Goal: Task Accomplishment & Management: Manage account settings

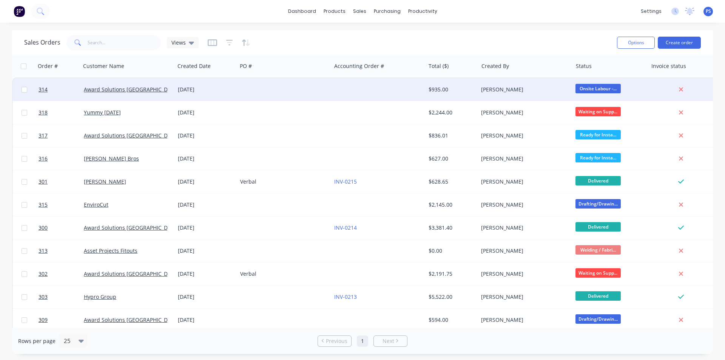
click at [329, 87] on div at bounding box center [284, 89] width 94 height 23
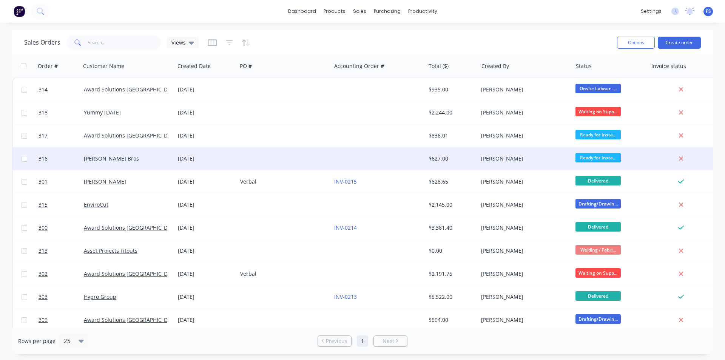
click at [330, 161] on div at bounding box center [284, 158] width 94 height 23
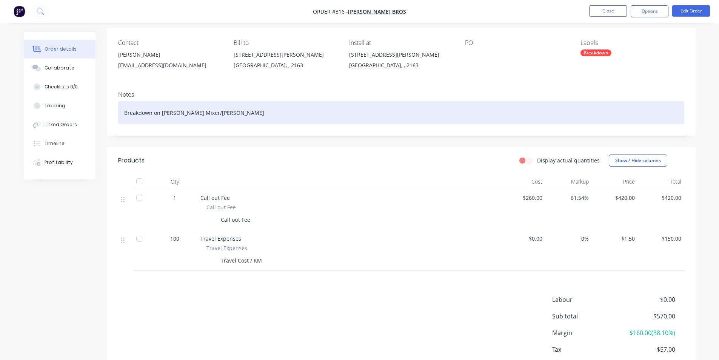
scroll to position [76, 0]
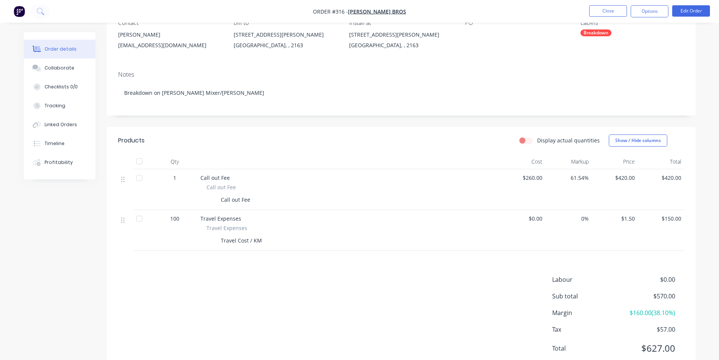
drag, startPoint x: 191, startPoint y: 219, endPoint x: 180, endPoint y: 230, distance: 15.8
click at [192, 219] on div "100" at bounding box center [174, 218] width 39 height 8
click at [245, 262] on div "Products Display actual quantities Show / Hide columns Qty Cost Markup Price To…" at bounding box center [401, 250] width 589 height 247
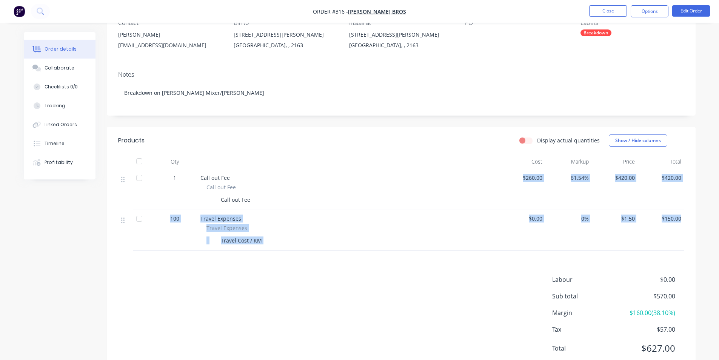
drag, startPoint x: 513, startPoint y: 176, endPoint x: 692, endPoint y: 223, distance: 185.5
click at [684, 223] on div "1 Call out Fee Call out Fee Call out Fee $260.00 61.54% $420.00 $420.00 100 Tra…" at bounding box center [401, 210] width 566 height 82
click at [692, 223] on div "Qty Cost Markup Price Total 1 Call out Fee Call out Fee Call out Fee $260.00 61…" at bounding box center [401, 202] width 589 height 97
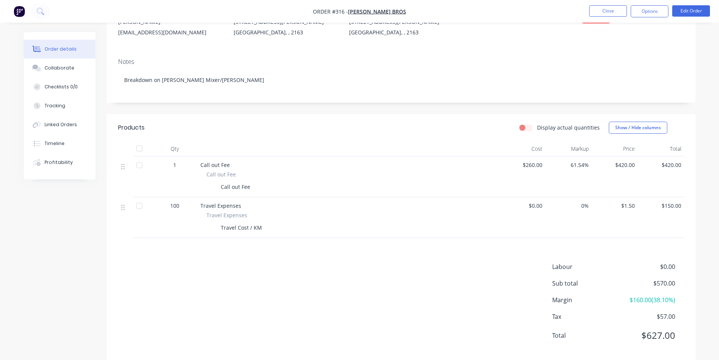
scroll to position [101, 0]
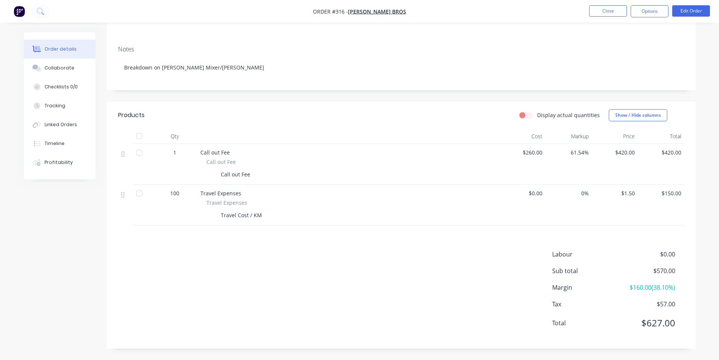
click at [528, 151] on span "$260.00" at bounding box center [522, 152] width 40 height 8
click at [700, 12] on button "Edit Order" at bounding box center [691, 10] width 38 height 11
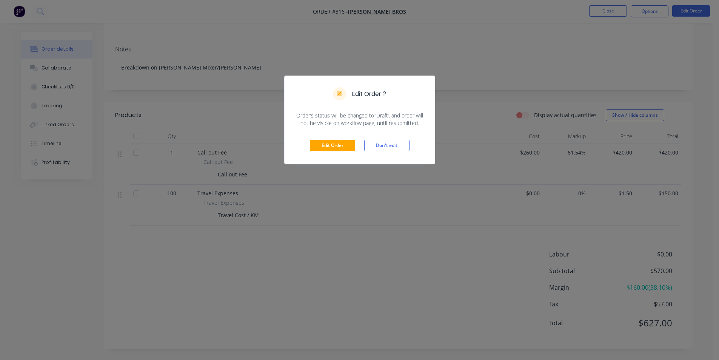
click at [339, 138] on div "Edit Order Don't edit" at bounding box center [360, 145] width 150 height 37
click at [337, 141] on button "Edit Order" at bounding box center [332, 145] width 45 height 11
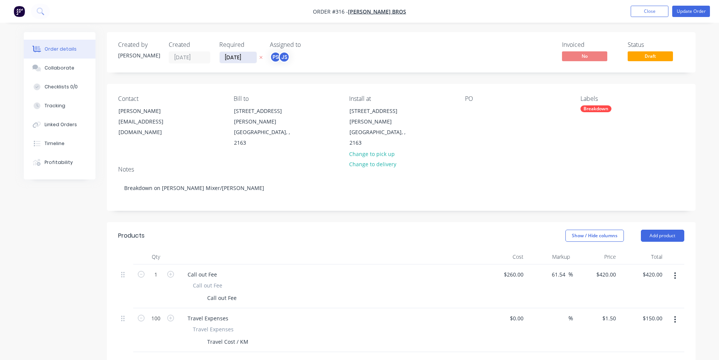
click at [227, 61] on input "04/09/25" at bounding box center [238, 57] width 37 height 11
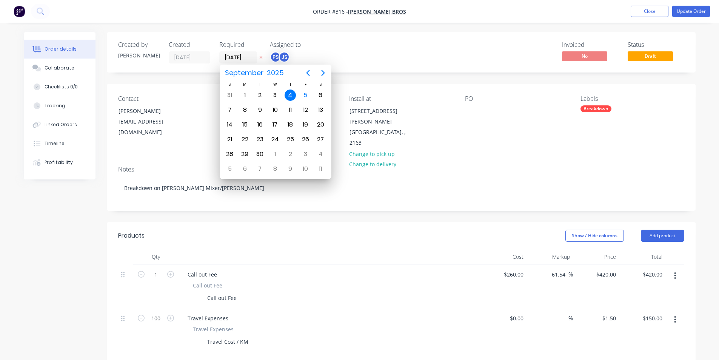
click at [398, 49] on div "Invoiced No Status Draft" at bounding box center [514, 52] width 339 height 22
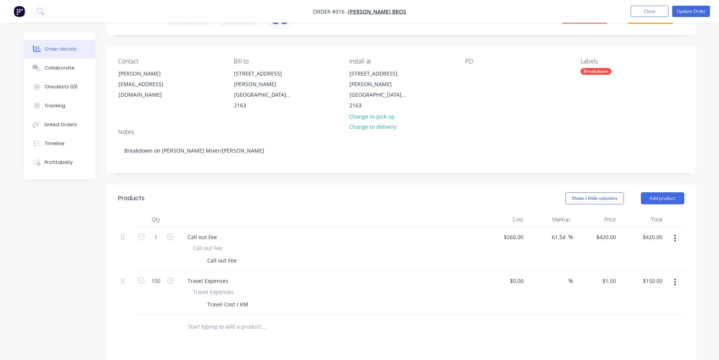
scroll to position [151, 0]
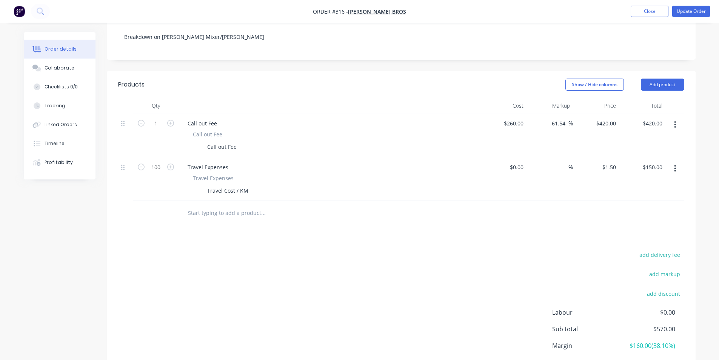
click at [237, 205] on input "text" at bounding box center [263, 212] width 151 height 15
click at [239, 141] on div "Call out Fee" at bounding box center [328, 146] width 276 height 11
drag, startPoint x: 238, startPoint y: 131, endPoint x: 176, endPoint y: 120, distance: 63.7
click at [176, 120] on div "1 Call out Fee Call out Fee Call out Fee $260.00 $260.00 61.54 61.54 % $420.00 …" at bounding box center [401, 135] width 566 height 44
click at [289, 141] on div "Attended site at 11:30am 03/09/02025" at bounding box center [255, 146] width 102 height 11
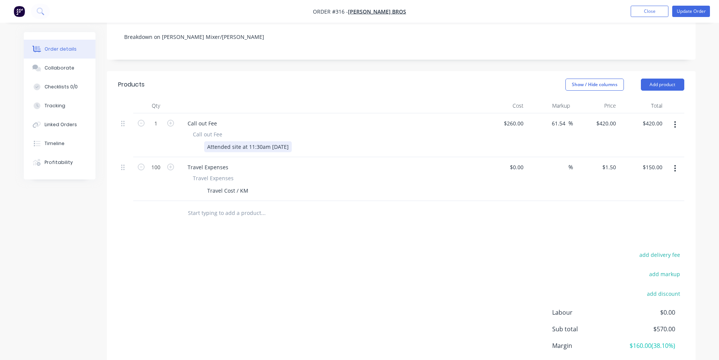
click at [300, 141] on div "Attended site at 11:30am 03/09/2025" at bounding box center [328, 146] width 276 height 11
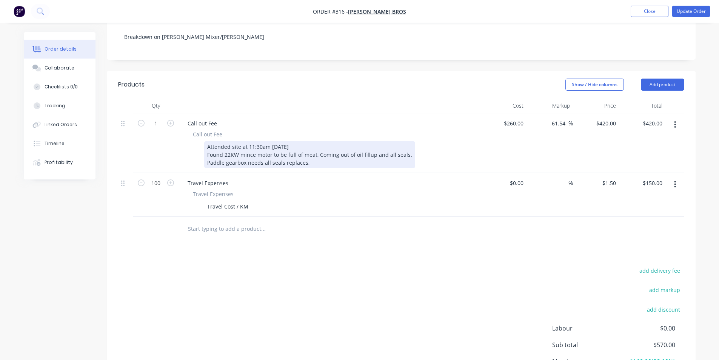
click at [367, 141] on div "Attended site at 11:30am 03/09/2025 Found 22KW mince motor to be full of meat, …" at bounding box center [309, 154] width 211 height 27
drag, startPoint x: 367, startPoint y: 137, endPoint x: 358, endPoint y: 148, distance: 13.7
click at [358, 148] on div "Attended site at 11:30am 03/09/2025 Found 22KW mince motor to be full of meat, …" at bounding box center [309, 154] width 211 height 27
click at [364, 141] on div "Attended site at 11:30am 03/09/2025 Found 22KW mince motor to be full of meat, …" at bounding box center [309, 154] width 211 height 27
click at [363, 141] on div "Attended site at 11:30am 03/09/2025 Found 22KW mince motor to be full of meat, …" at bounding box center [309, 154] width 211 height 27
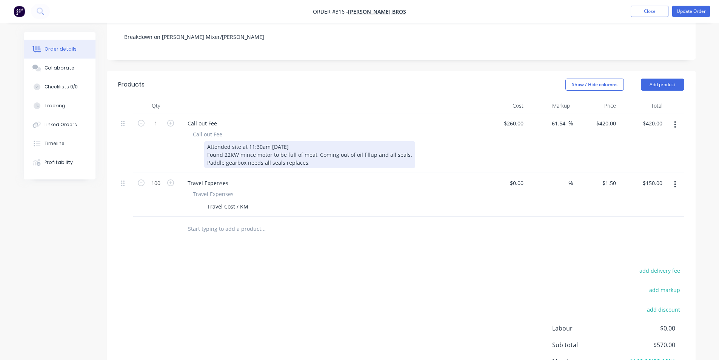
click at [368, 141] on div "Attended site at 11:30am 03/09/2025 Found 22KW mince motor to be full of meat, …" at bounding box center [309, 154] width 211 height 27
click at [408, 141] on div "Attended site at 11:30am 03/09/2025 Found 22KW mince motor to be full of meat, …" at bounding box center [310, 154] width 213 height 27
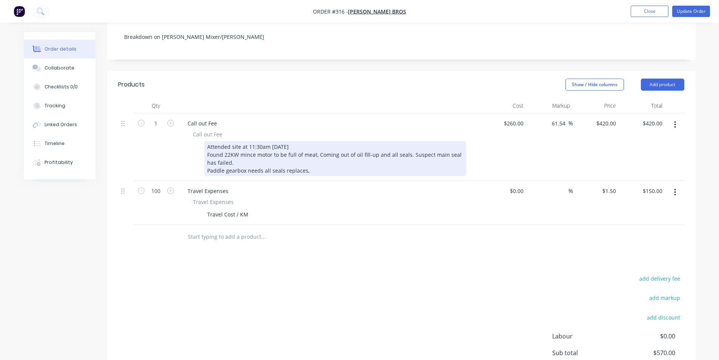
click at [309, 153] on div "Attended site at 11:30am 03/09/2025 Found 22KW mince motor to be full of meat, …" at bounding box center [335, 158] width 262 height 35
click at [304, 141] on div "Attended site at 11:30am 03/09/2025 Found 22KW mince motor to be full of meat, …" at bounding box center [335, 158] width 262 height 35
click at [369, 149] on div "Attended site at 11:30am 03/09/2025 Found 22KW mince motor to be full of meat, …" at bounding box center [335, 158] width 262 height 35
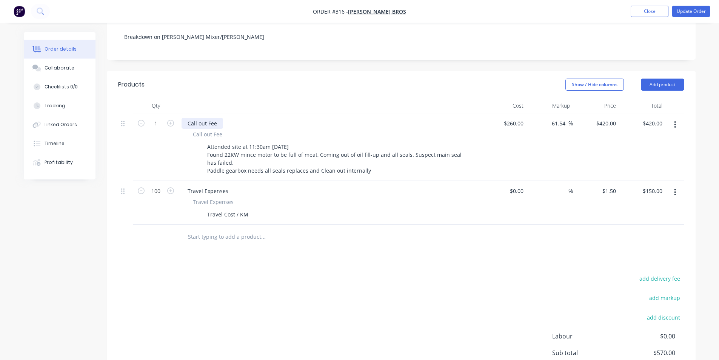
click at [217, 118] on div "Call out Fee" at bounding box center [203, 123] width 42 height 11
click at [424, 273] on div "add delivery fee add markup add discount Labour $0.00 Sub total $570.00 Margin …" at bounding box center [401, 346] width 566 height 146
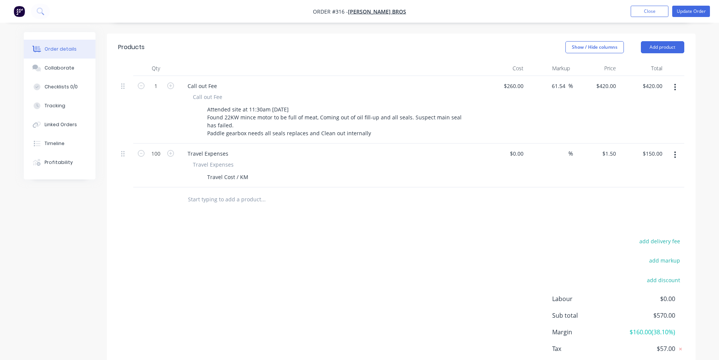
scroll to position [214, 0]
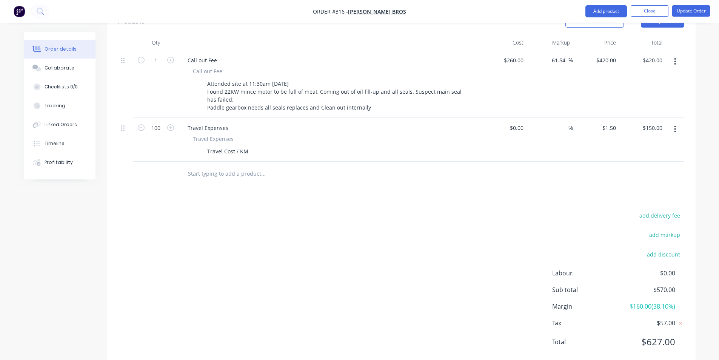
drag, startPoint x: 651, startPoint y: 321, endPoint x: 655, endPoint y: 295, distance: 26.0
click at [653, 335] on span "$627.00" at bounding box center [647, 342] width 56 height 14
drag, startPoint x: 635, startPoint y: 285, endPoint x: 642, endPoint y: 284, distance: 7.6
click at [642, 302] on span "$160.00 ( 38.10 %)" at bounding box center [647, 306] width 56 height 9
drag, startPoint x: 657, startPoint y: 268, endPoint x: 678, endPoint y: 265, distance: 21.7
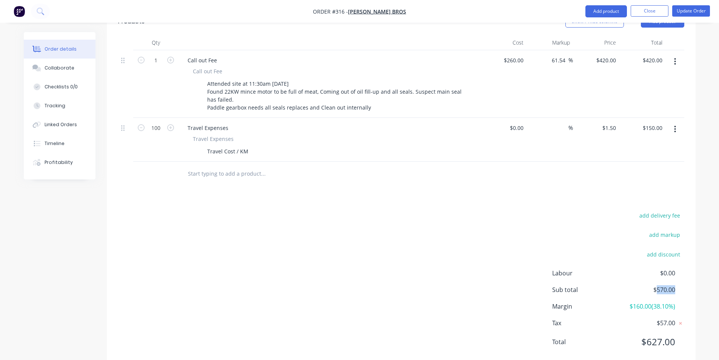
click at [678, 268] on div "Labour $0.00 Sub total $570.00 Margin $160.00 ( 38.10 %) Tax $57.00 Total $627.…" at bounding box center [618, 312] width 132 height 88
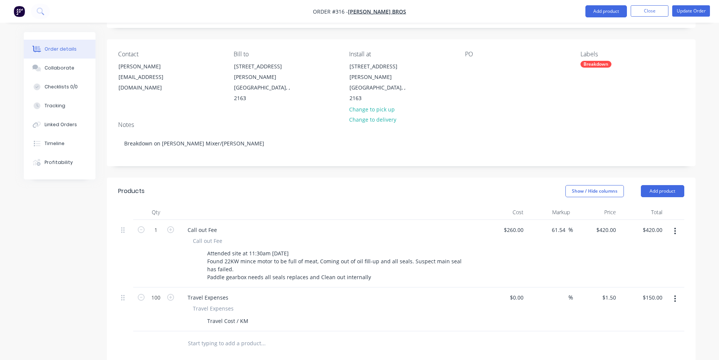
scroll to position [0, 0]
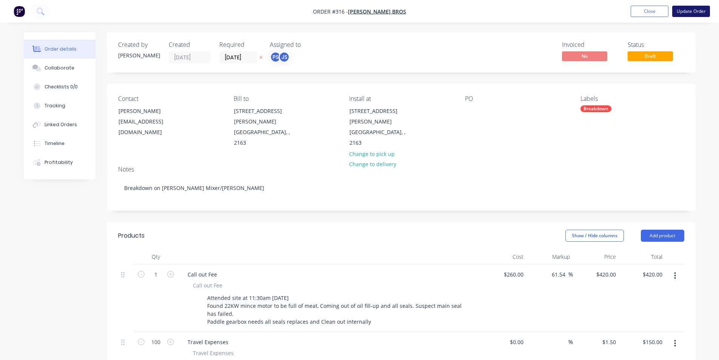
click at [684, 17] on nav "Order #316 - Rodriguez Bros Add product Close Update Order" at bounding box center [359, 11] width 719 height 23
click at [686, 17] on button "Update Order" at bounding box center [691, 11] width 38 height 11
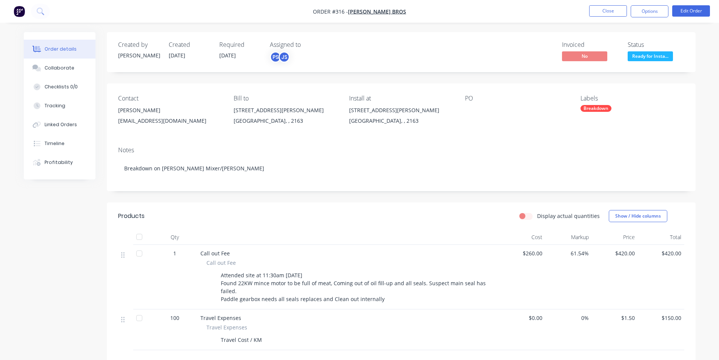
click at [648, 62] on button "Ready for Insta..." at bounding box center [650, 56] width 45 height 11
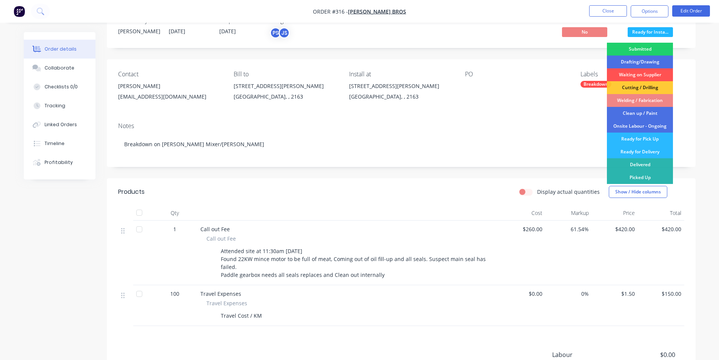
scroll to position [38, 0]
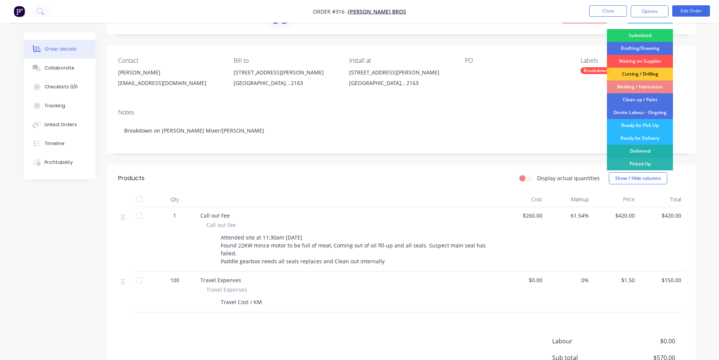
click at [646, 153] on div "Delivered" at bounding box center [640, 151] width 66 height 13
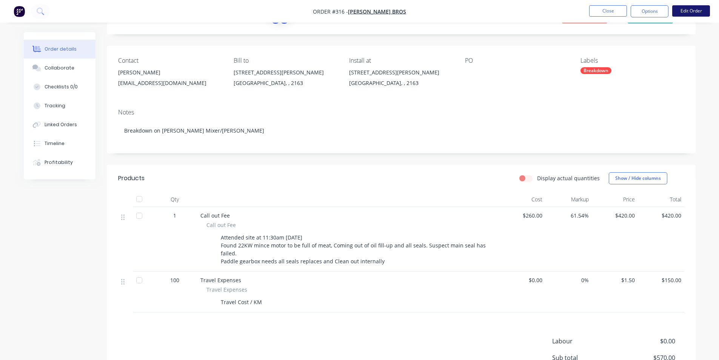
click at [695, 6] on button "Edit Order" at bounding box center [691, 10] width 38 height 11
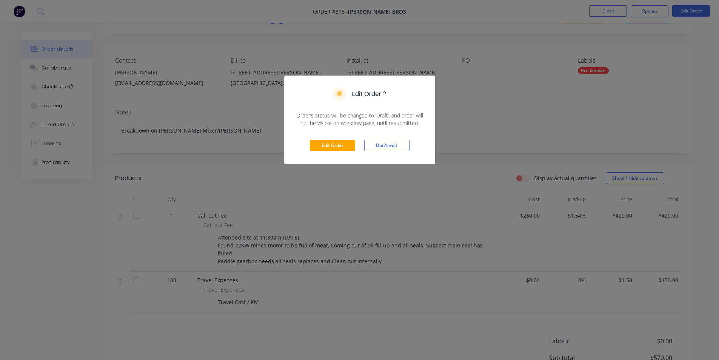
click at [589, 40] on div "Edit Order ? Order’s status will be changed to ‘Draft’, and order will not be v…" at bounding box center [359, 180] width 719 height 360
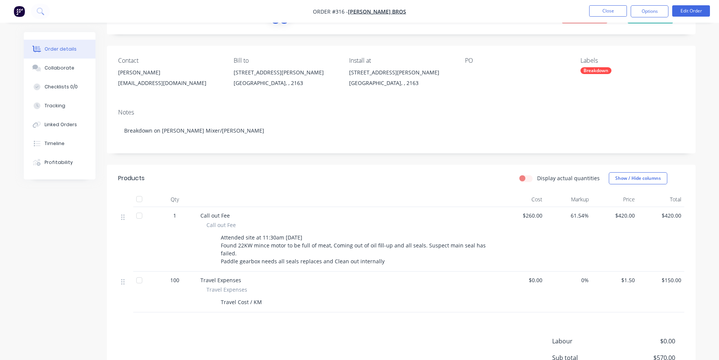
scroll to position [0, 0]
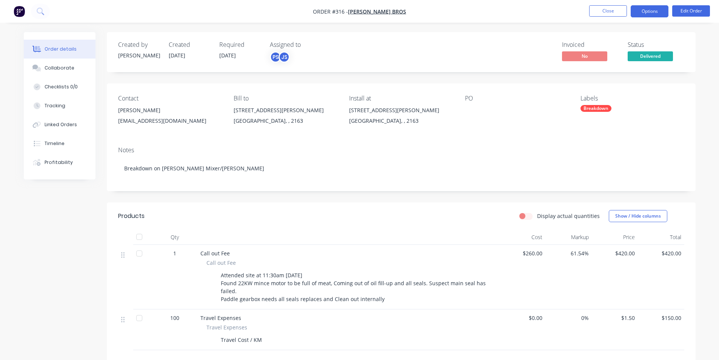
click at [638, 11] on button "Options" at bounding box center [650, 11] width 38 height 12
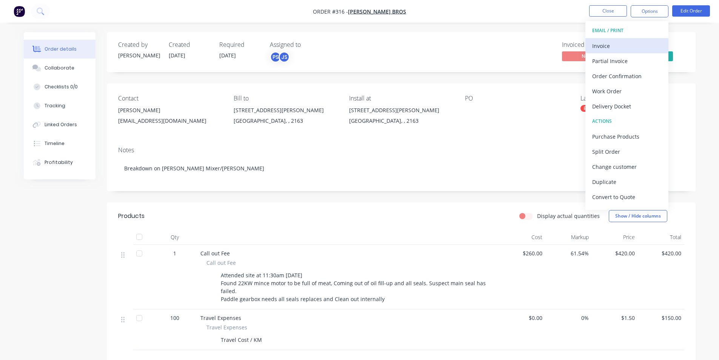
click at [633, 48] on div "Invoice" at bounding box center [626, 45] width 69 height 11
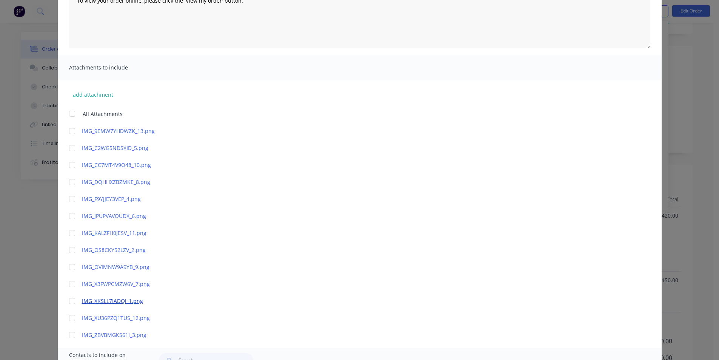
scroll to position [151, 0]
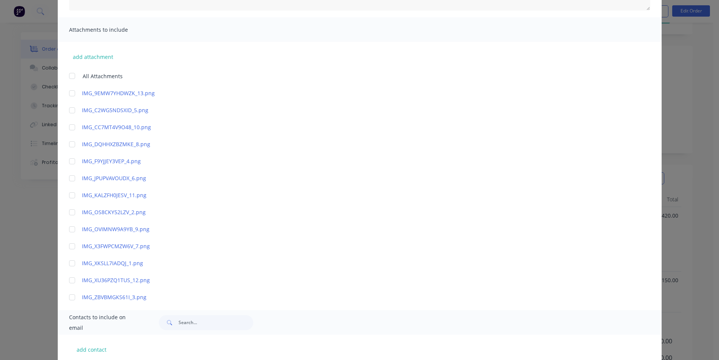
click at [71, 299] on div at bounding box center [72, 297] width 15 height 15
click at [66, 285] on div at bounding box center [72, 280] width 15 height 15
drag, startPoint x: 66, startPoint y: 265, endPoint x: 69, endPoint y: 254, distance: 11.3
click at [67, 265] on div at bounding box center [72, 263] width 15 height 15
click at [70, 249] on div at bounding box center [72, 246] width 15 height 15
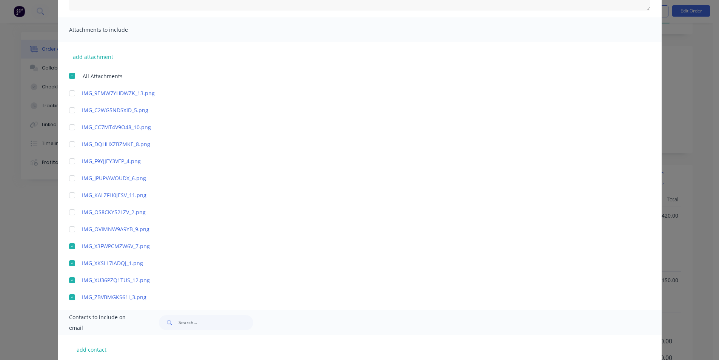
click at [71, 228] on div at bounding box center [72, 229] width 15 height 15
click at [71, 217] on div at bounding box center [72, 212] width 15 height 15
click at [100, 211] on link "IMG_OS8CKY52LZV_2.png" at bounding box center [348, 212] width 533 height 8
click at [68, 72] on div at bounding box center [72, 75] width 15 height 15
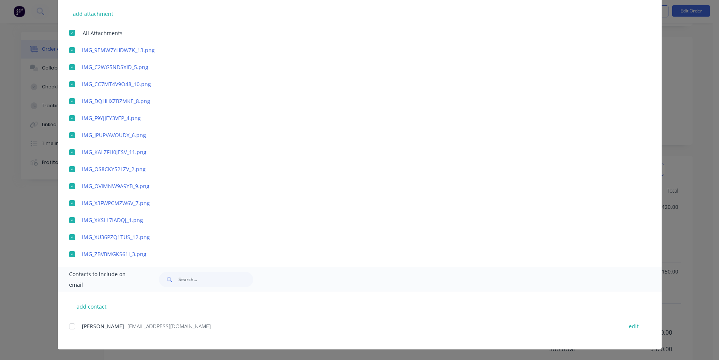
scroll to position [76, 0]
click at [68, 324] on div at bounding box center [72, 326] width 15 height 15
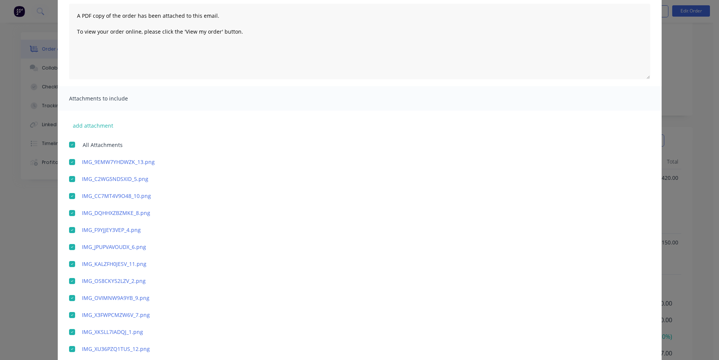
scroll to position [0, 0]
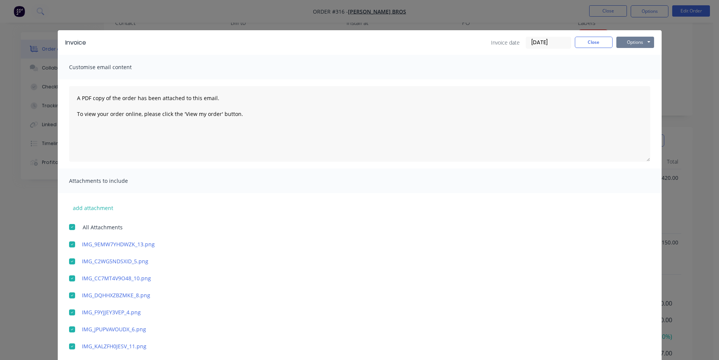
click at [619, 43] on button "Options" at bounding box center [635, 42] width 38 height 11
click at [617, 60] on button "Preview" at bounding box center [640, 55] width 48 height 12
click at [630, 42] on button "Options" at bounding box center [635, 42] width 38 height 11
drag, startPoint x: 630, startPoint y: 54, endPoint x: 624, endPoint y: 82, distance: 28.8
click at [624, 82] on div "Preview Print Email" at bounding box center [640, 67] width 48 height 37
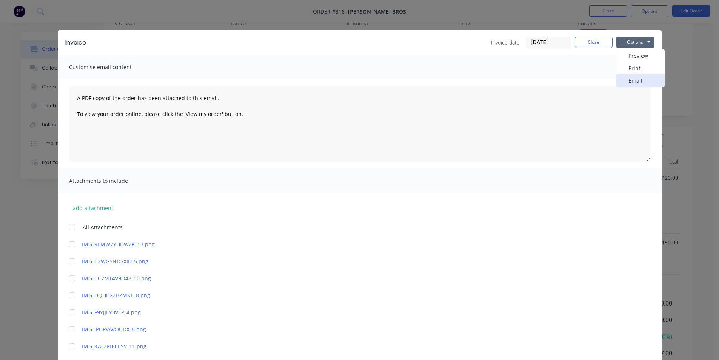
click at [624, 82] on button "Email" at bounding box center [640, 80] width 48 height 12
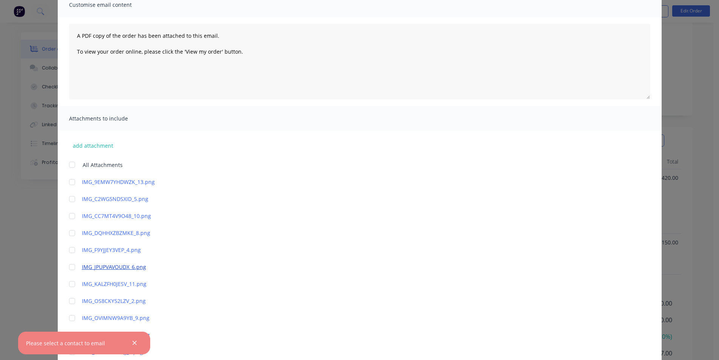
scroll to position [194, 0]
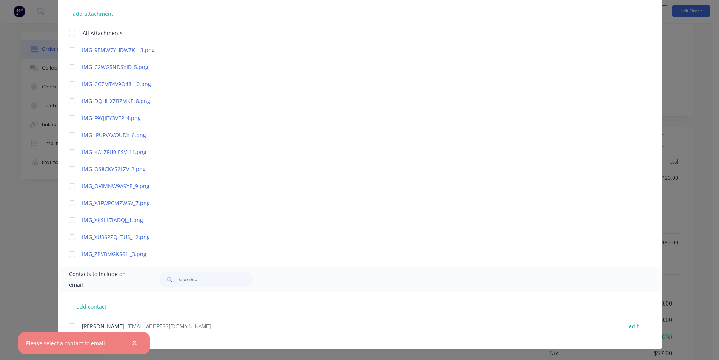
click at [73, 37] on div at bounding box center [72, 32] width 15 height 15
click at [67, 325] on div at bounding box center [72, 326] width 15 height 15
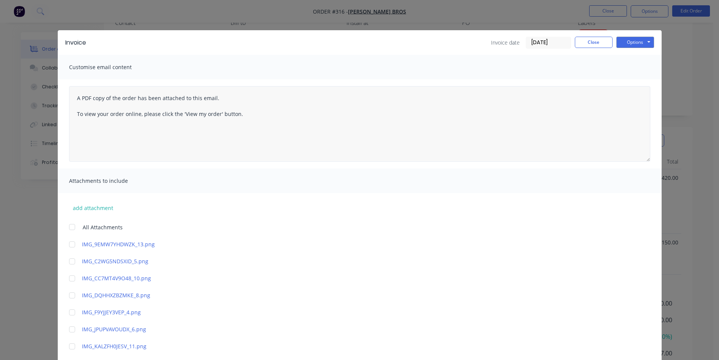
scroll to position [0, 0]
click at [70, 224] on div at bounding box center [72, 226] width 15 height 15
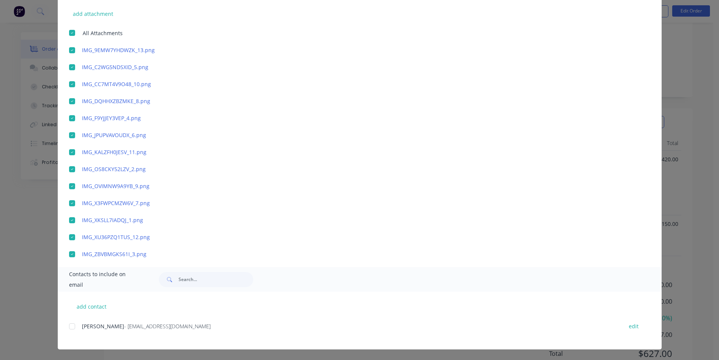
scroll to position [125, 0]
click at [73, 326] on div at bounding box center [72, 326] width 15 height 15
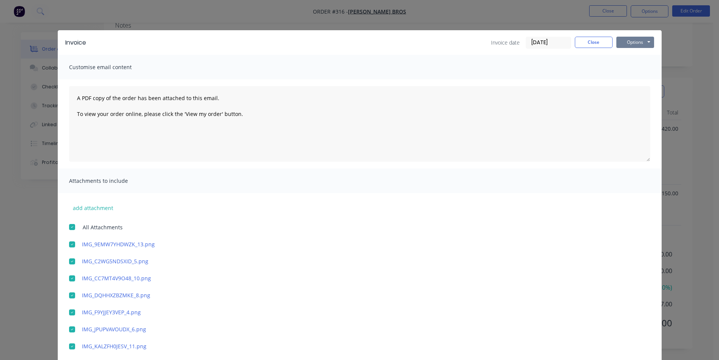
click at [636, 44] on button "Options" at bounding box center [635, 42] width 38 height 11
click at [633, 83] on button "Email" at bounding box center [640, 80] width 48 height 12
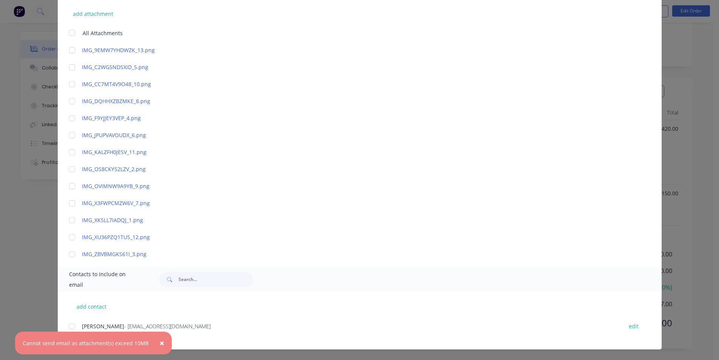
scroll to position [156, 0]
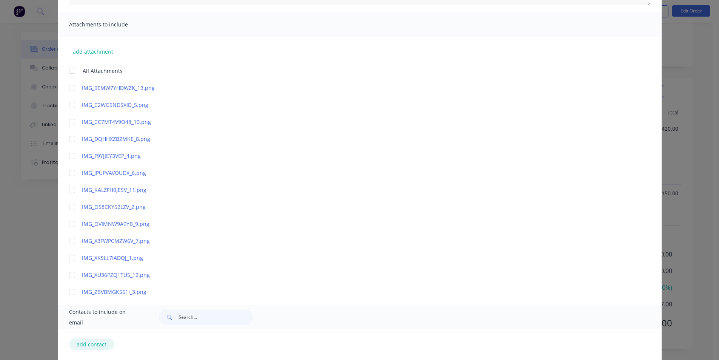
click at [83, 342] on div "add contact Rodger Rodriguez - Sales@rodriguezbros.com.au edit" at bounding box center [360, 358] width 604 height 58
click at [71, 291] on div at bounding box center [72, 291] width 15 height 15
click at [70, 279] on div at bounding box center [72, 274] width 15 height 15
click at [70, 287] on div at bounding box center [72, 291] width 15 height 15
click at [69, 281] on div at bounding box center [72, 274] width 15 height 15
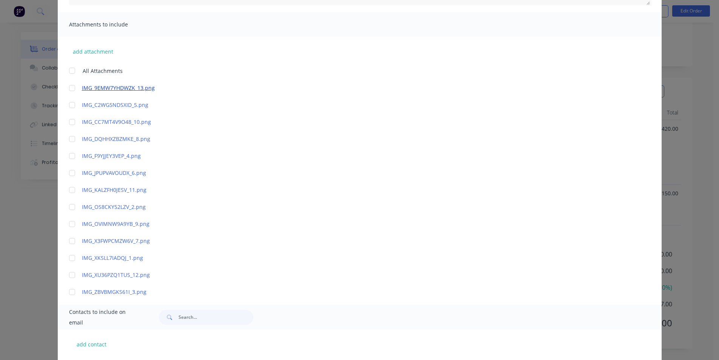
click at [125, 89] on link "IMG_9EMW7YHDWZK_13.png" at bounding box center [348, 88] width 533 height 8
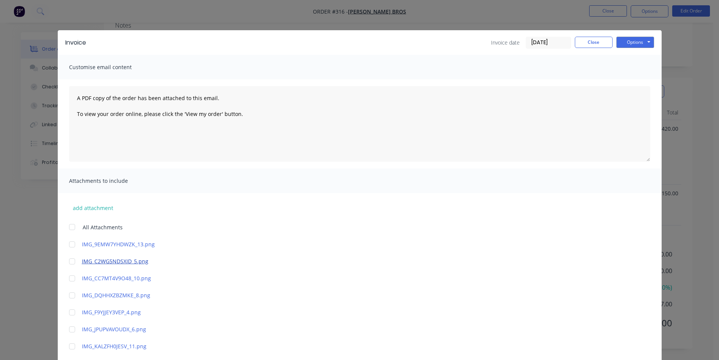
click at [107, 260] on link "IMG_C2WG5NDSXID_5.png" at bounding box center [348, 261] width 533 height 8
click at [135, 277] on link "IMG_CC7MT4V9O48_10.png" at bounding box center [348, 278] width 533 height 8
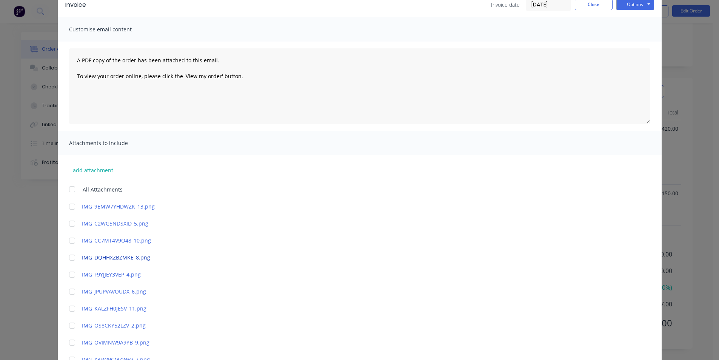
click at [119, 256] on link "IMG_DQHHXZBZMKE_8.png" at bounding box center [348, 257] width 533 height 8
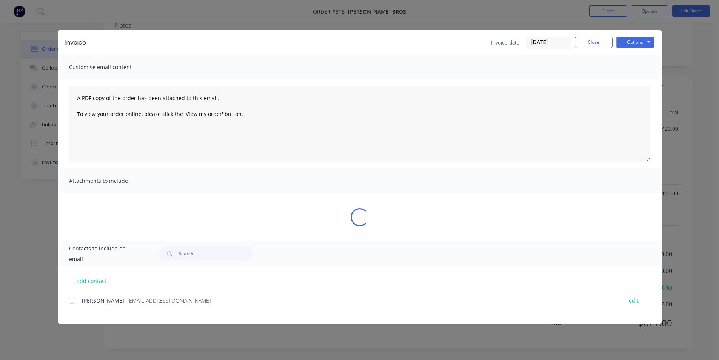
scroll to position [0, 0]
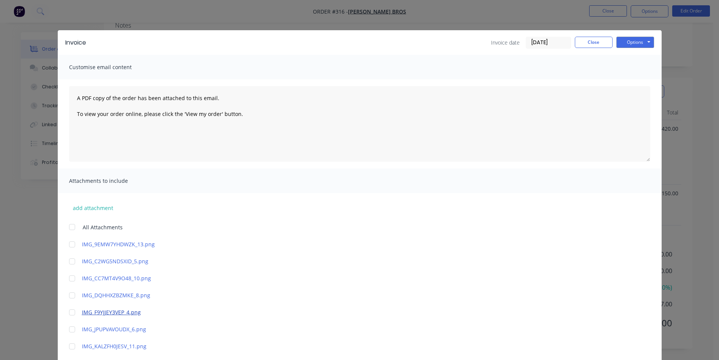
click at [108, 311] on link "IMG_F9YJJEY3VEP_4.png" at bounding box center [348, 312] width 533 height 8
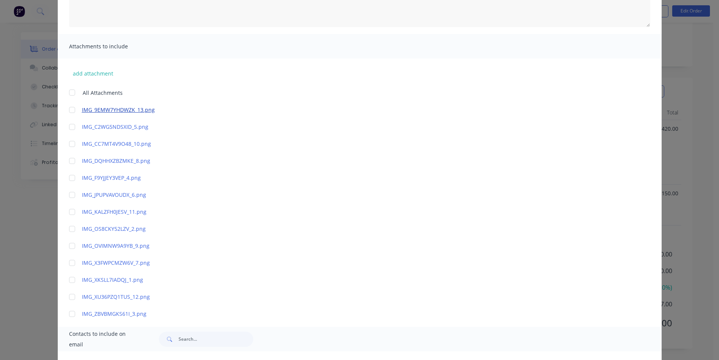
scroll to position [151, 0]
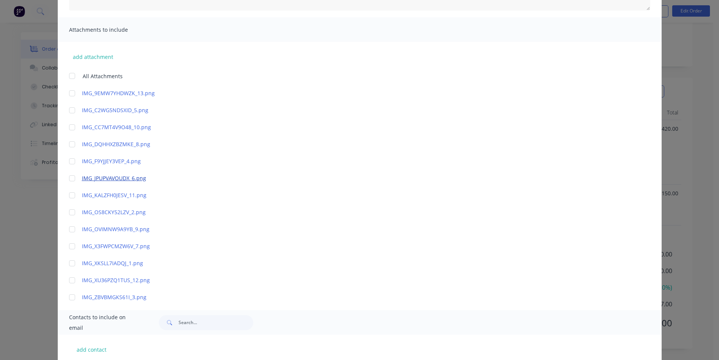
click at [102, 182] on link "IMG_JPUPVAVOUDX_6.png" at bounding box center [348, 178] width 533 height 8
click at [20, 254] on div "Invoice Invoice date 05/09/25 Close Options Preview Print Email Customise email…" at bounding box center [359, 180] width 719 height 360
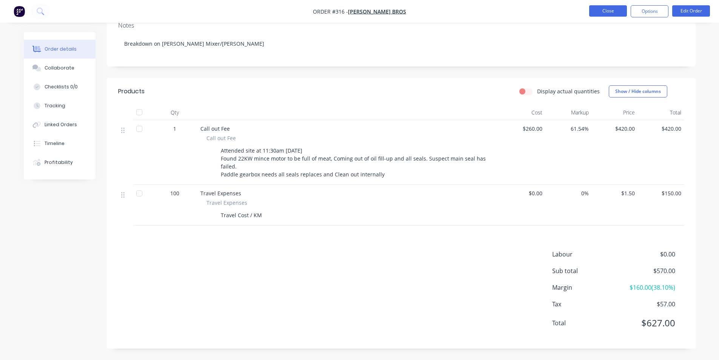
click at [613, 13] on button "Close" at bounding box center [608, 10] width 38 height 11
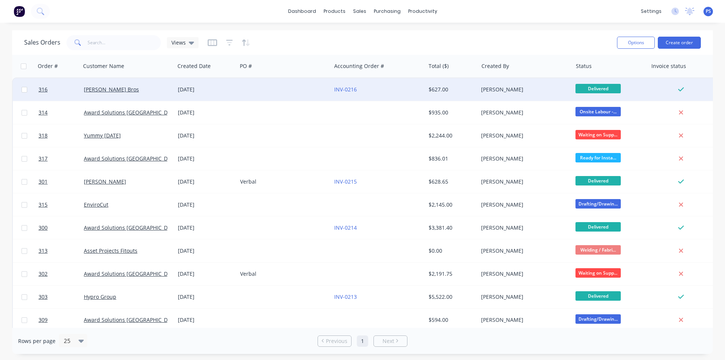
click at [176, 97] on div "04 Sep 2025" at bounding box center [206, 89] width 62 height 23
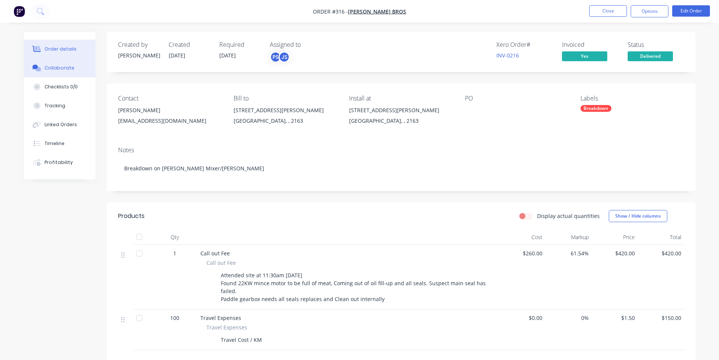
click at [75, 68] on button "Collaborate" at bounding box center [60, 68] width 72 height 19
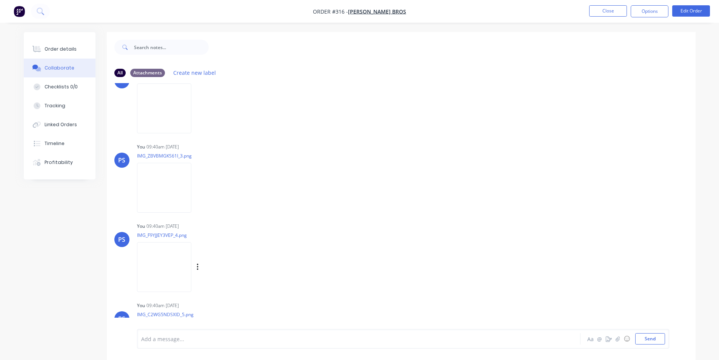
scroll to position [122, 0]
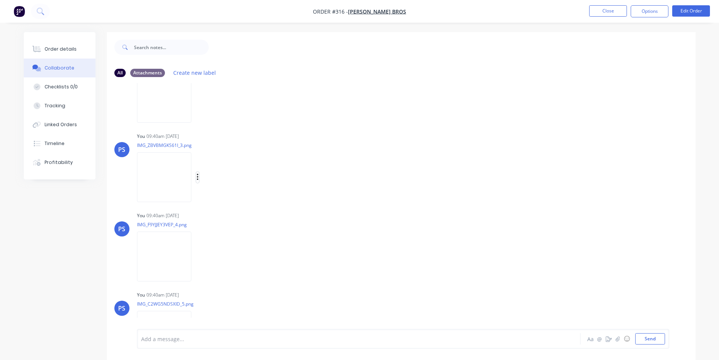
click at [198, 174] on icon "button" at bounding box center [198, 177] width 2 height 7
click at [256, 210] on button "Delete" at bounding box center [247, 214] width 85 height 17
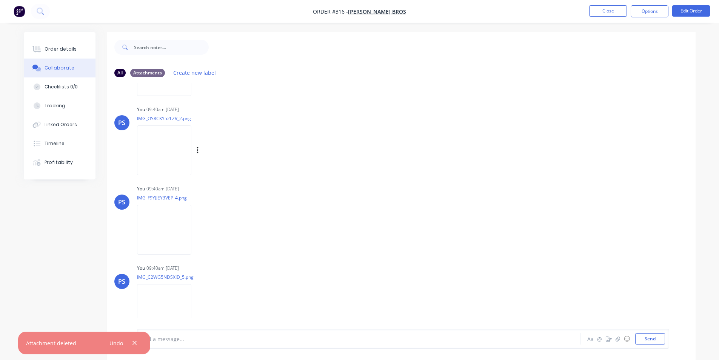
scroll to position [47, 0]
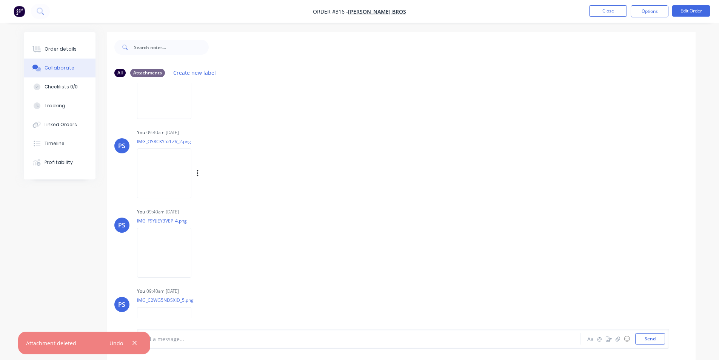
click at [223, 174] on div "Labels Download Delete" at bounding box center [236, 173] width 85 height 11
click at [199, 177] on icon "button" at bounding box center [198, 173] width 2 height 9
click at [250, 206] on button "Delete" at bounding box center [247, 210] width 85 height 17
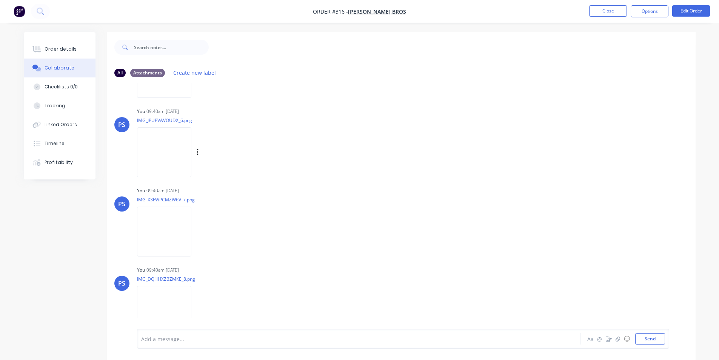
scroll to position [264, 0]
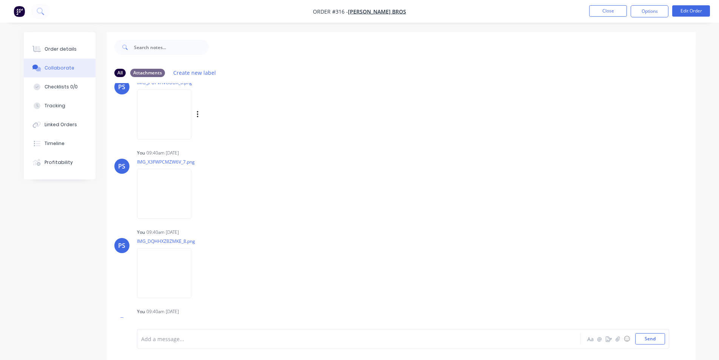
click at [196, 110] on div "Labels Download Delete" at bounding box center [236, 114] width 85 height 11
click at [196, 114] on div "Labels Download Delete" at bounding box center [236, 114] width 85 height 11
click at [197, 114] on icon "button" at bounding box center [198, 114] width 2 height 7
click at [223, 150] on button "Delete" at bounding box center [247, 151] width 85 height 17
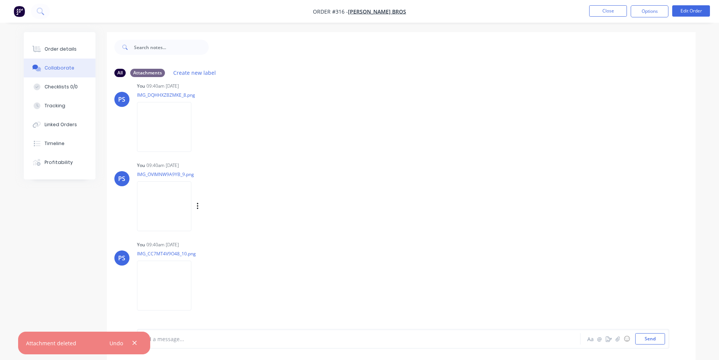
scroll to position [411, 0]
click at [199, 205] on icon "button" at bounding box center [198, 205] width 2 height 9
click at [254, 242] on button "Delete" at bounding box center [247, 242] width 85 height 17
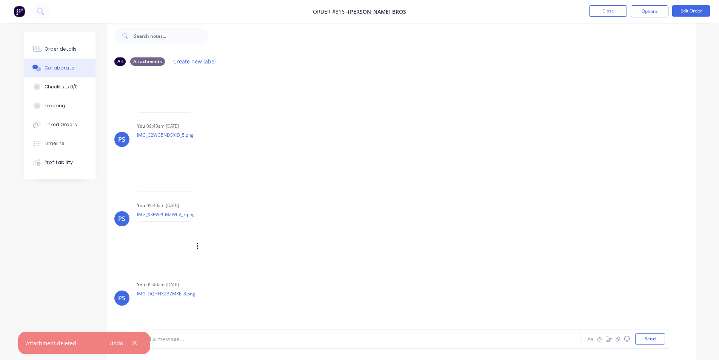
scroll to position [59, 0]
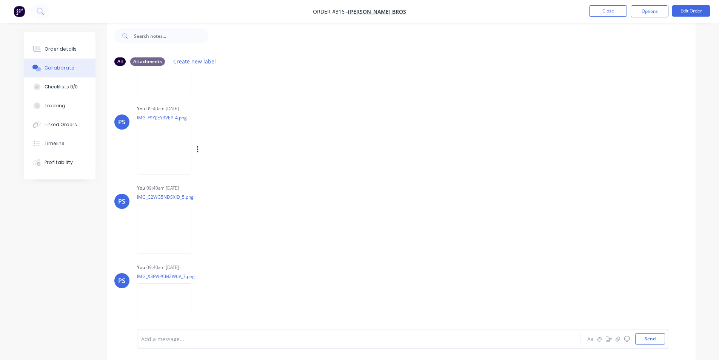
click at [181, 119] on p "IMG_F9YJJEY3VEP_4.png" at bounding box center [206, 117] width 139 height 6
click at [175, 140] on img at bounding box center [164, 149] width 54 height 49
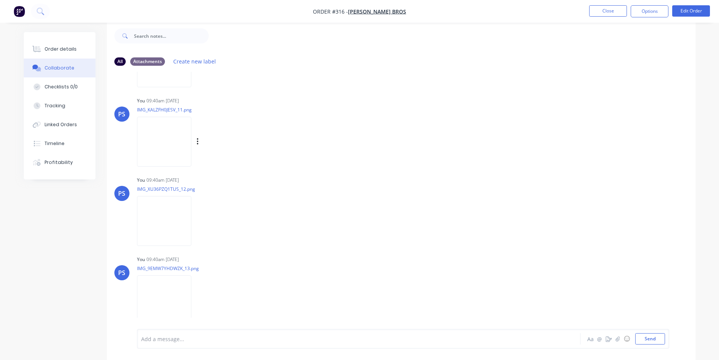
scroll to position [475, 0]
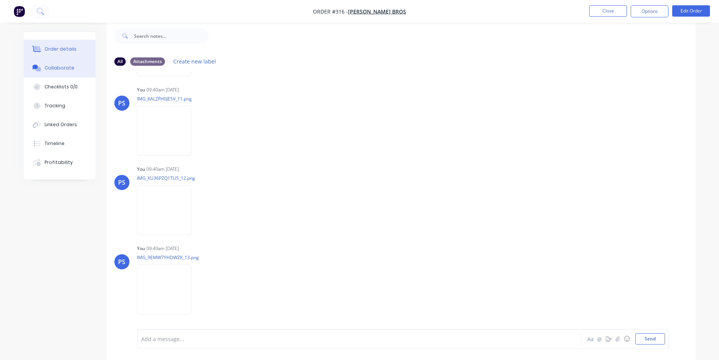
click at [59, 45] on button "Order details" at bounding box center [60, 49] width 72 height 19
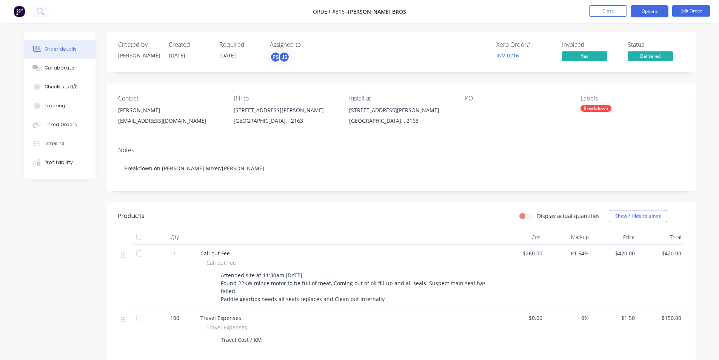
click at [656, 11] on button "Options" at bounding box center [650, 11] width 38 height 12
click at [444, 77] on div "Created by Peter Created 04/09/25 Required 04/09/25 Assigned to PS JS Xero Orde…" at bounding box center [401, 252] width 589 height 441
click at [505, 51] on div "INV-0216" at bounding box center [524, 55] width 57 height 8
click at [504, 53] on link "INV-0216" at bounding box center [507, 55] width 23 height 7
click at [643, 15] on button "Options" at bounding box center [650, 11] width 38 height 12
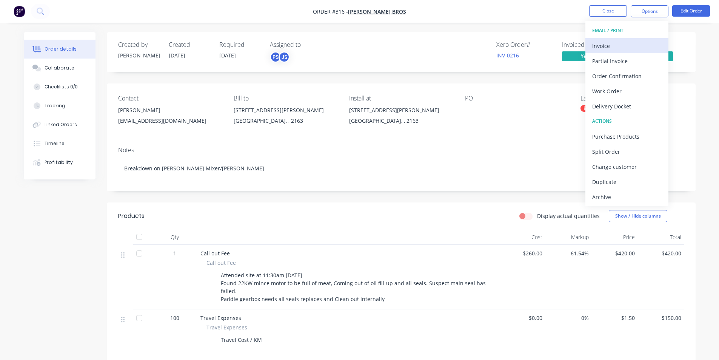
click at [633, 48] on div "Invoice" at bounding box center [626, 45] width 69 height 11
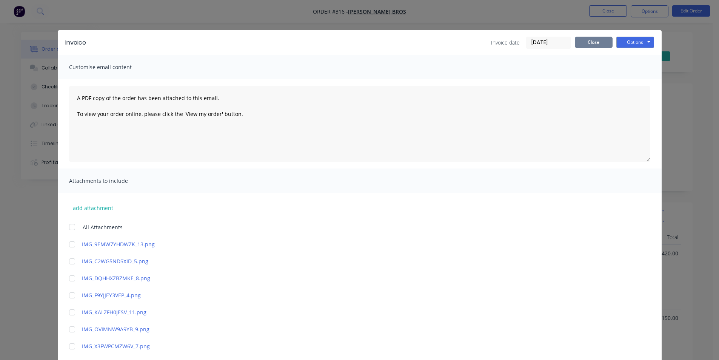
click at [579, 40] on button "Close" at bounding box center [594, 42] width 38 height 11
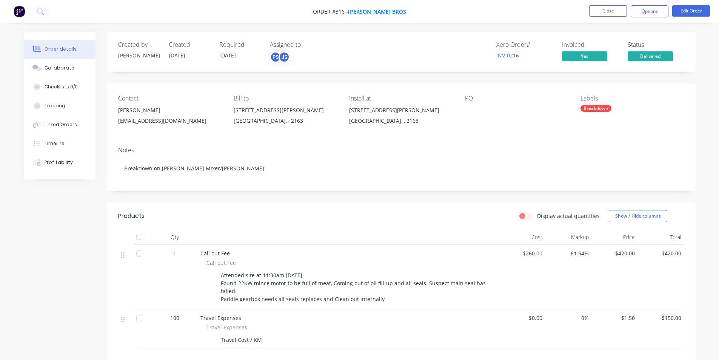
click at [384, 9] on span "Rodriguez Bros" at bounding box center [377, 11] width 58 height 7
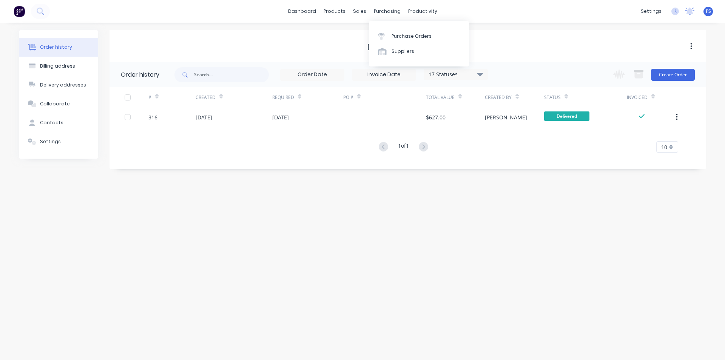
click at [274, 18] on div "dashboard products sales purchasing productivity dashboard products Product Cat…" at bounding box center [362, 11] width 725 height 23
click at [56, 135] on button "Settings" at bounding box center [58, 141] width 79 height 19
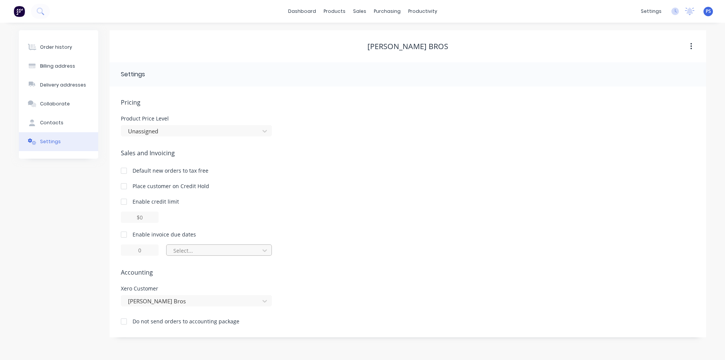
click at [209, 253] on div "Select..." at bounding box center [214, 251] width 82 height 8
click at [146, 237] on div "Enable invoice due dates" at bounding box center [164, 234] width 63 height 8
click at [129, 234] on div at bounding box center [123, 234] width 15 height 15
click at [192, 248] on div at bounding box center [214, 250] width 83 height 9
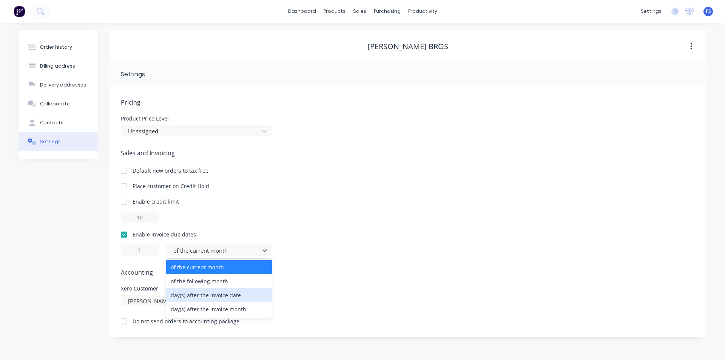
click at [222, 296] on div "day(s) after the invoice date" at bounding box center [219, 295] width 106 height 14
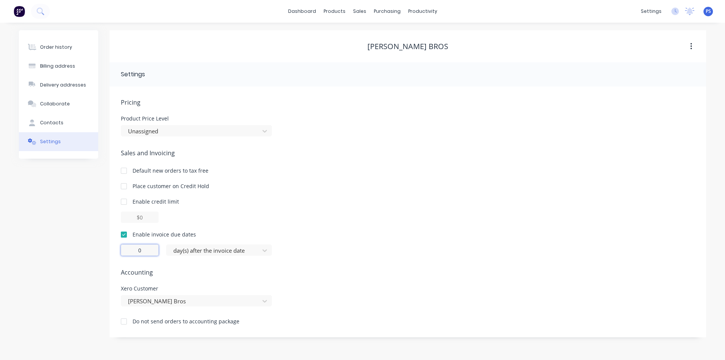
drag, startPoint x: 151, startPoint y: 251, endPoint x: 123, endPoint y: 257, distance: 27.8
click at [125, 255] on input "0" at bounding box center [140, 249] width 38 height 11
type input "30"
click at [260, 225] on div "Sales and Invoicing Default new orders to tax free Place customer on Credit Hol…" at bounding box center [408, 201] width 574 height 107
click at [51, 47] on div "Order history" at bounding box center [56, 47] width 32 height 7
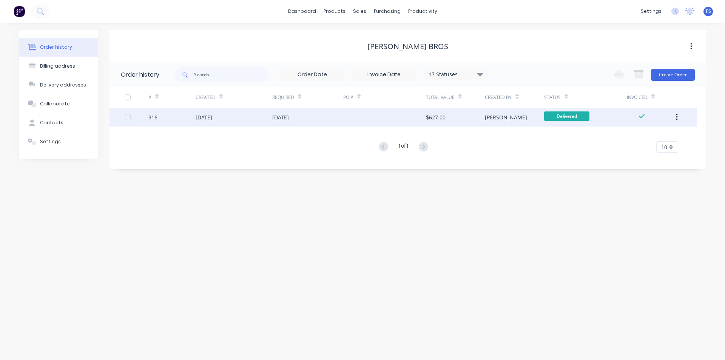
click at [532, 114] on div "[PERSON_NAME]" at bounding box center [514, 117] width 59 height 19
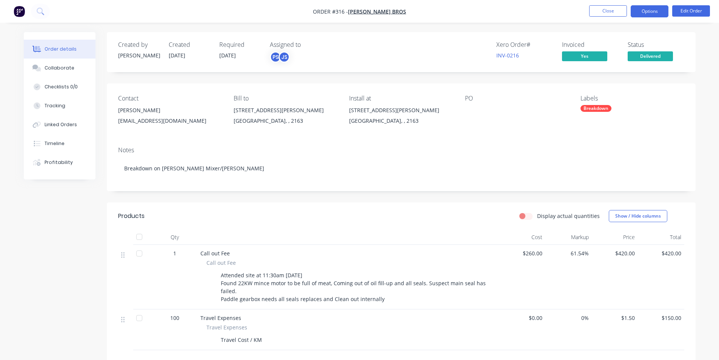
click at [656, 12] on button "Options" at bounding box center [650, 11] width 38 height 12
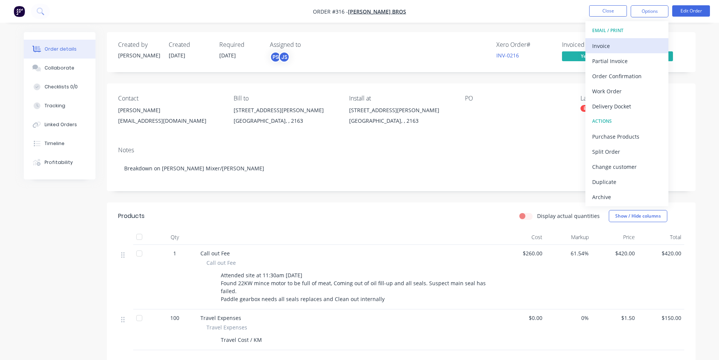
click at [641, 49] on div "Invoice" at bounding box center [626, 45] width 69 height 11
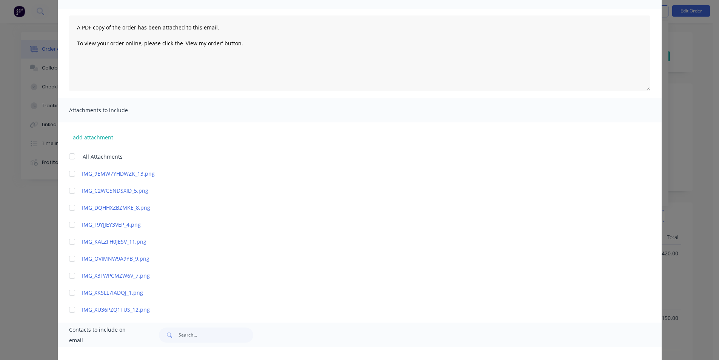
scroll to position [126, 0]
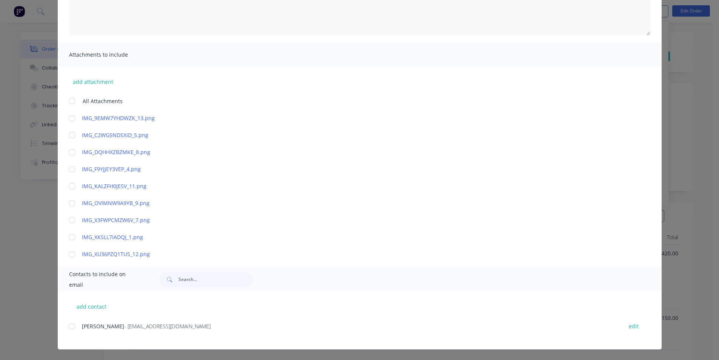
click at [76, 98] on div at bounding box center [72, 100] width 15 height 15
click at [72, 327] on div at bounding box center [72, 326] width 15 height 15
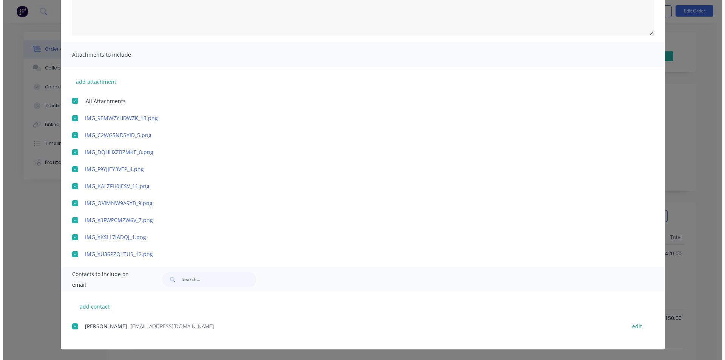
scroll to position [0, 0]
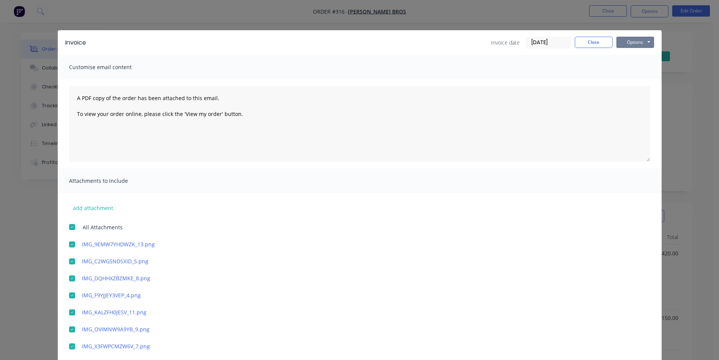
click at [633, 45] on button "Options" at bounding box center [635, 42] width 38 height 11
click at [627, 80] on button "Email" at bounding box center [640, 80] width 48 height 12
click at [579, 45] on button "Close" at bounding box center [594, 42] width 38 height 11
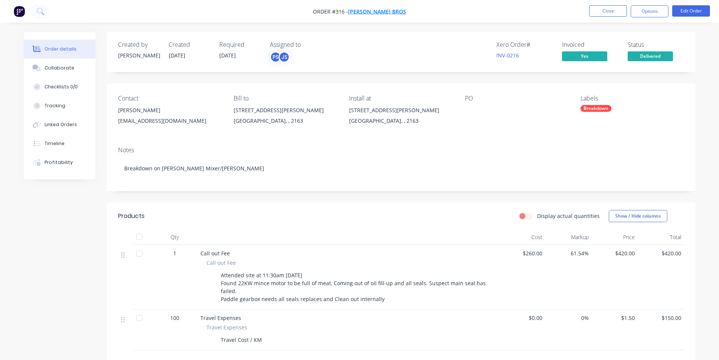
click at [379, 9] on span "Rodriguez Bros" at bounding box center [377, 11] width 58 height 7
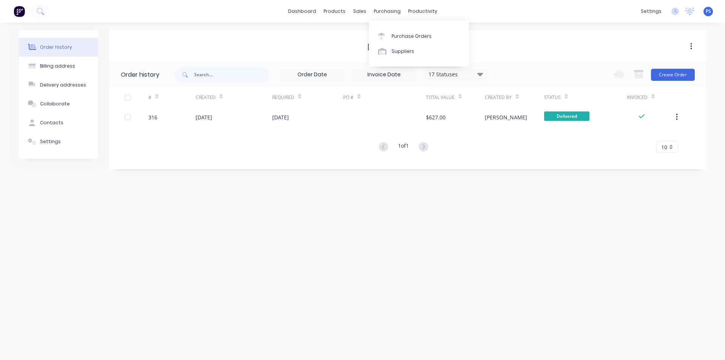
click at [269, 19] on div "dashboard products sales purchasing productivity dashboard products Product Cat…" at bounding box center [362, 11] width 725 height 23
click at [315, 10] on link "dashboard" at bounding box center [301, 11] width 35 height 11
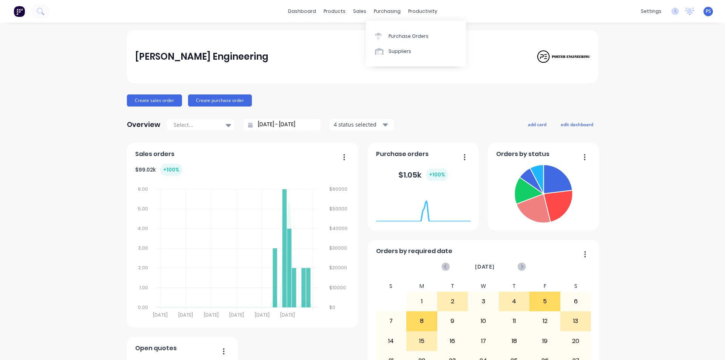
click at [416, 18] on div "dashboard products sales purchasing productivity dashboard products Product Cat…" at bounding box center [362, 11] width 725 height 23
click at [416, 30] on link "Workflow" at bounding box center [449, 35] width 100 height 15
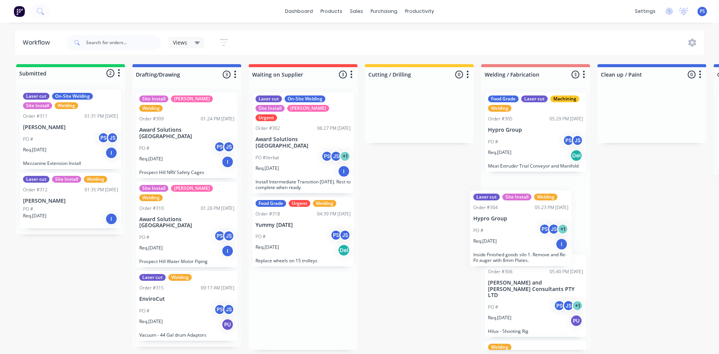
drag, startPoint x: 308, startPoint y: 240, endPoint x: 532, endPoint y: 253, distance: 223.5
click at [532, 253] on div "Submitted 2 Status colour #13CE66 hex #13CE66 Save Cancel Summaries Total order…" at bounding box center [678, 207] width 1368 height 286
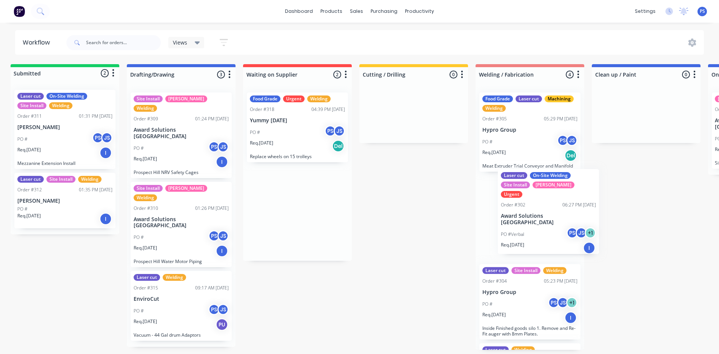
scroll to position [0, 7]
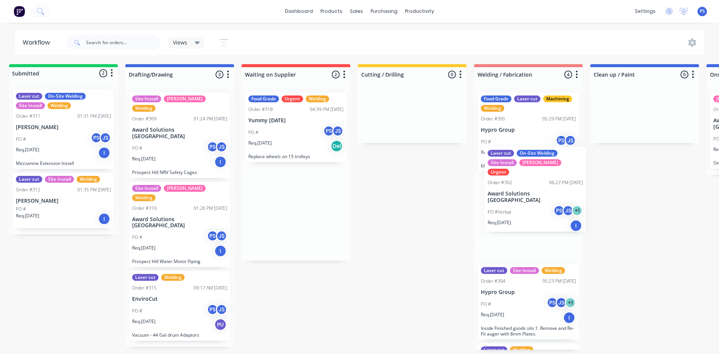
drag, startPoint x: 308, startPoint y: 143, endPoint x: 545, endPoint y: 200, distance: 244.3
click at [545, 200] on div "Submitted 2 Status colour #13CE66 hex #13CE66 Save Cancel Summaries Total order…" at bounding box center [671, 207] width 1368 height 286
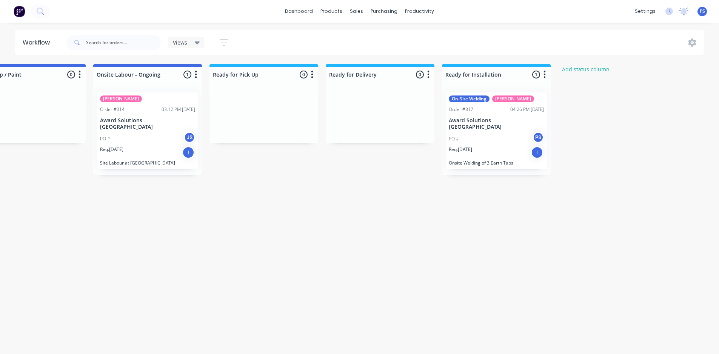
scroll to position [0, 621]
click at [494, 134] on div "PO # PS" at bounding box center [495, 139] width 95 height 14
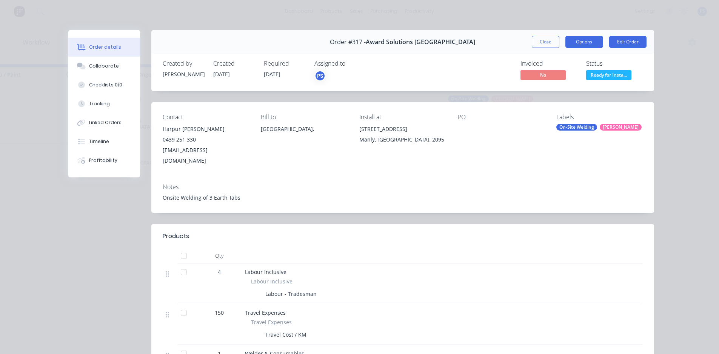
click at [573, 38] on button "Options" at bounding box center [585, 42] width 38 height 12
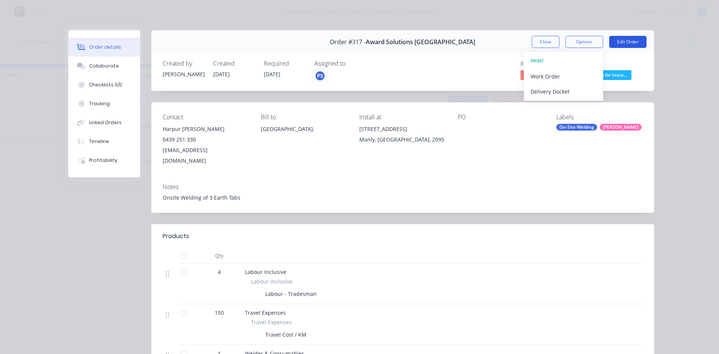
click at [618, 41] on button "Edit Order" at bounding box center [627, 42] width 37 height 12
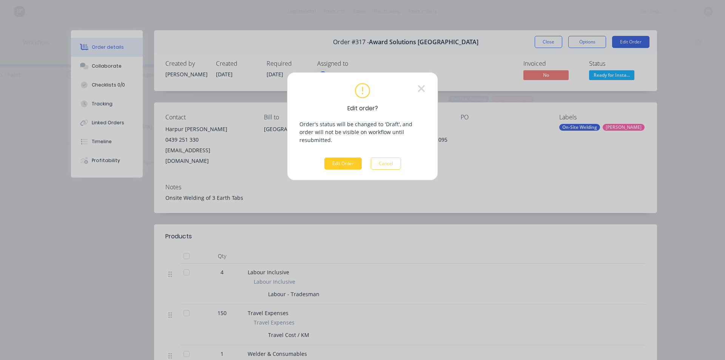
click at [348, 157] on button "Edit Order" at bounding box center [342, 163] width 37 height 12
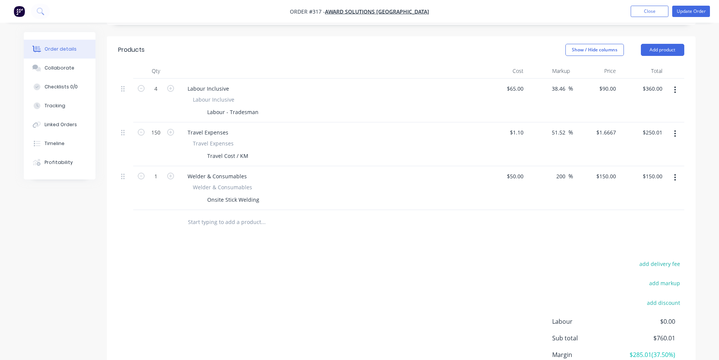
scroll to position [189, 0]
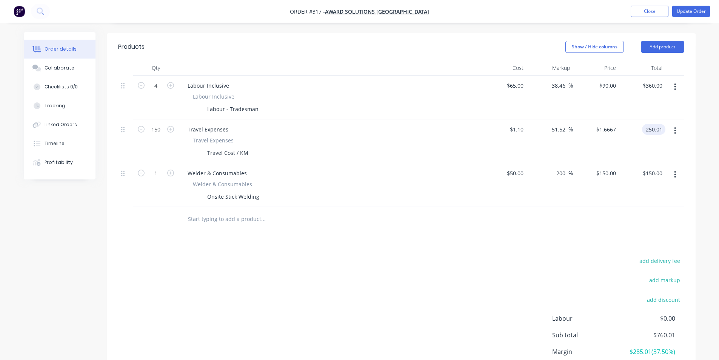
click at [661, 124] on input "250.01" at bounding box center [655, 129] width 20 height 11
type input "$250.00"
click at [548, 256] on div "add delivery fee add markup add discount Labour $0.00 Sub total $760.01 Margin …" at bounding box center [401, 329] width 566 height 146
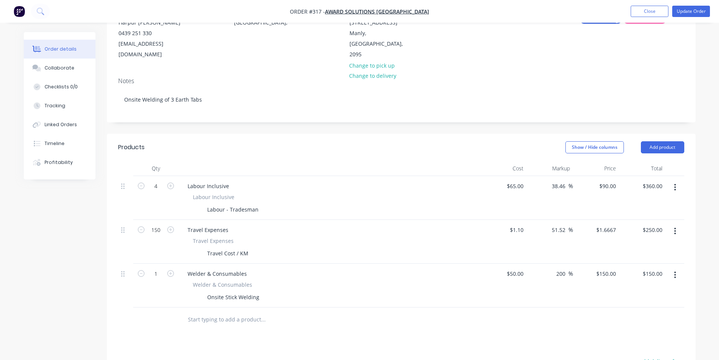
scroll to position [0, 0]
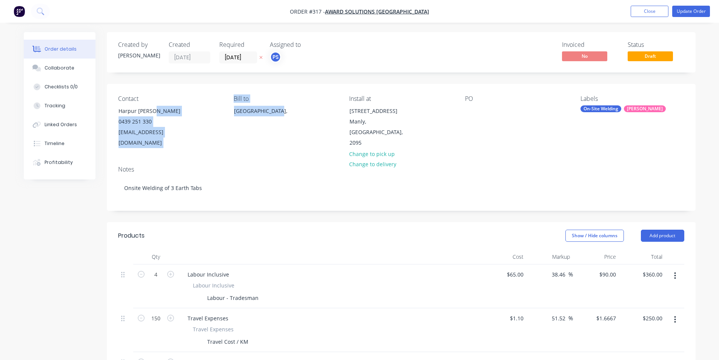
drag, startPoint x: 287, startPoint y: 118, endPoint x: 207, endPoint y: 114, distance: 80.1
click at [207, 114] on div "Contact Harpur Hromek 0439 251 330 awardsolutionsaustralia@gmail.com Bill to Ne…" at bounding box center [401, 122] width 589 height 76
click at [270, 119] on div "New South Wales," at bounding box center [266, 117] width 76 height 24
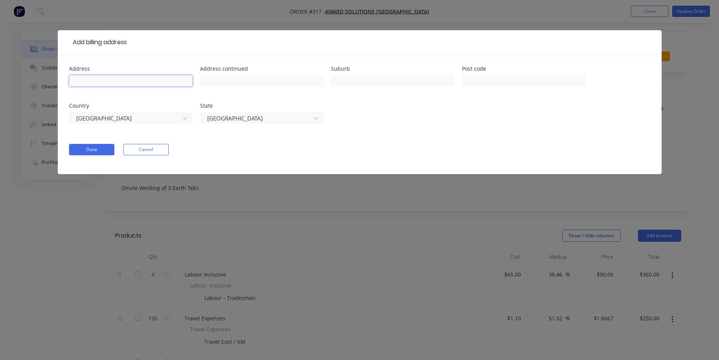
click at [140, 86] on input "text" at bounding box center [130, 80] width 123 height 11
type input "4575"
drag, startPoint x: 132, startPoint y: 69, endPoint x: 19, endPoint y: 89, distance: 114.2
click at [19, 89] on div "Add billing address Address 4575 Address continued Suburb Post code Country Aus…" at bounding box center [359, 180] width 719 height 360
drag, startPoint x: 80, startPoint y: 88, endPoint x: 82, endPoint y: 82, distance: 5.7
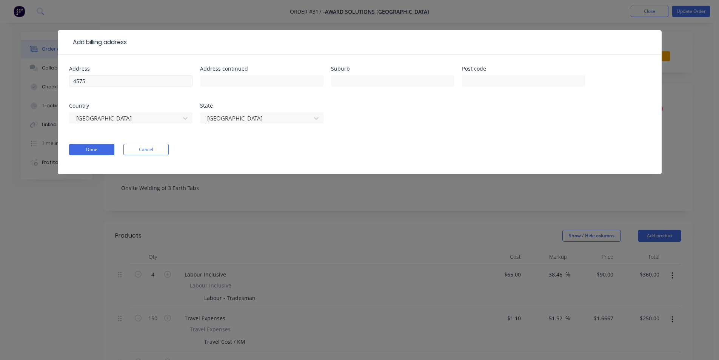
click at [76, 86] on div "4575" at bounding box center [130, 84] width 123 height 22
drag, startPoint x: 84, startPoint y: 82, endPoint x: 67, endPoint y: 82, distance: 17.0
click at [67, 82] on div "Address 4575 Address continued Suburb Post code Country Australia State New Sou…" at bounding box center [360, 114] width 604 height 119
click at [141, 146] on button "Cancel" at bounding box center [145, 149] width 45 height 11
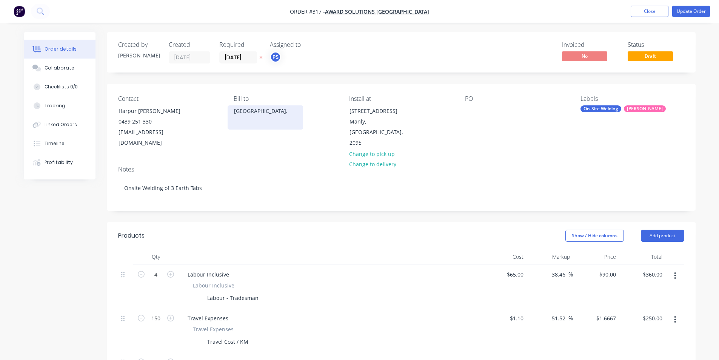
click at [248, 114] on div "New South Wales," at bounding box center [265, 111] width 63 height 11
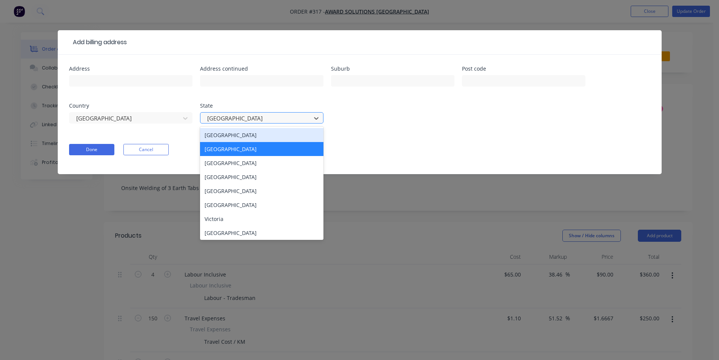
click at [247, 117] on div at bounding box center [256, 118] width 101 height 9
click at [175, 119] on div at bounding box center [126, 118] width 101 height 9
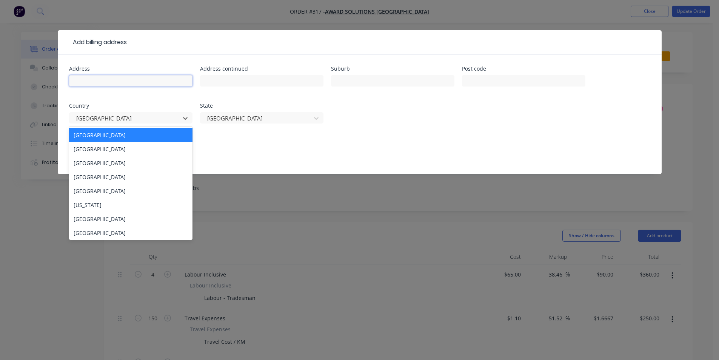
click at [156, 86] on input "text" at bounding box center [130, 80] width 123 height 11
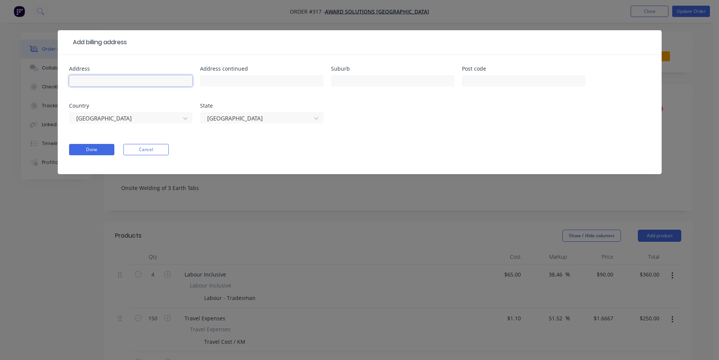
click at [160, 83] on input "text" at bounding box center [130, 80] width 123 height 11
type input "457 East Kurrajong Road"
drag, startPoint x: 223, startPoint y: 81, endPoint x: 233, endPoint y: 81, distance: 9.8
click at [223, 81] on input "text" at bounding box center [261, 80] width 123 height 11
click at [378, 82] on input "text" at bounding box center [392, 80] width 123 height 11
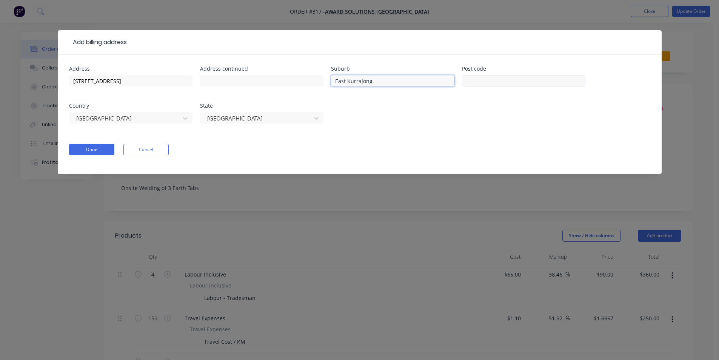
type input "East Kurrajong"
click at [513, 81] on input "text" at bounding box center [523, 80] width 123 height 11
type input "2578"
click at [92, 154] on button "Done" at bounding box center [91, 149] width 45 height 11
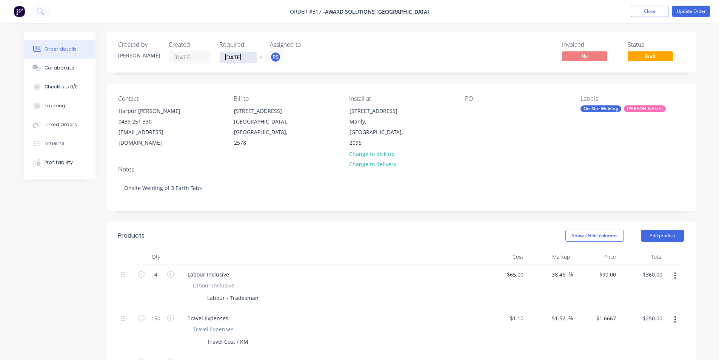
click at [230, 60] on input "05/09/25" at bounding box center [238, 57] width 37 height 11
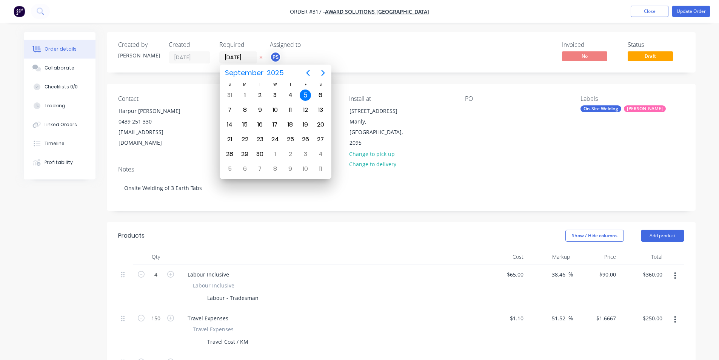
click at [301, 96] on div "5" at bounding box center [305, 94] width 11 height 11
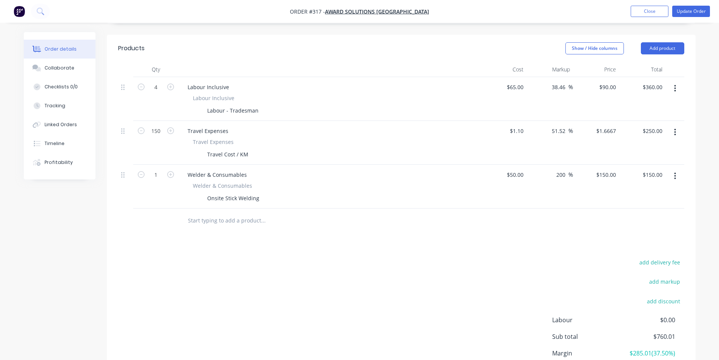
scroll to position [189, 0]
click at [161, 80] on input "4" at bounding box center [156, 85] width 20 height 11
type input "4.5"
type input "$405.00"
click at [436, 257] on div "add delivery fee add markup add discount Labour $0.00 Sub total $760.01 Margin …" at bounding box center [401, 329] width 566 height 146
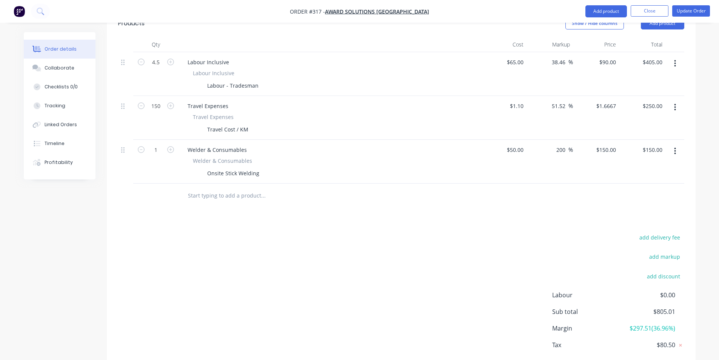
scroll to position [242, 0]
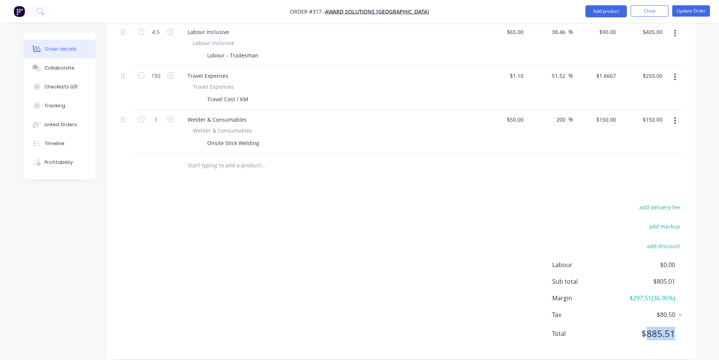
drag, startPoint x: 645, startPoint y: 323, endPoint x: 681, endPoint y: 324, distance: 36.3
click at [681, 327] on div "Total $885.51" at bounding box center [618, 334] width 132 height 14
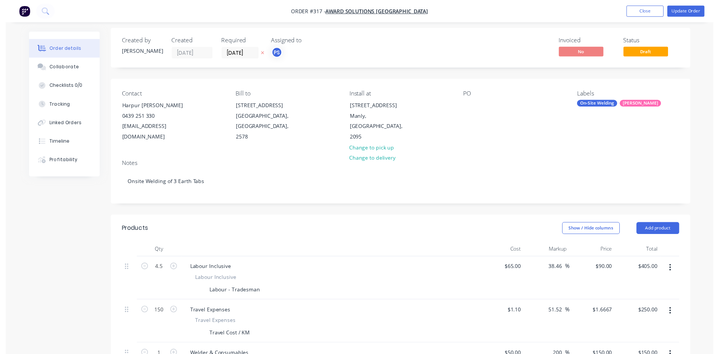
scroll to position [0, 0]
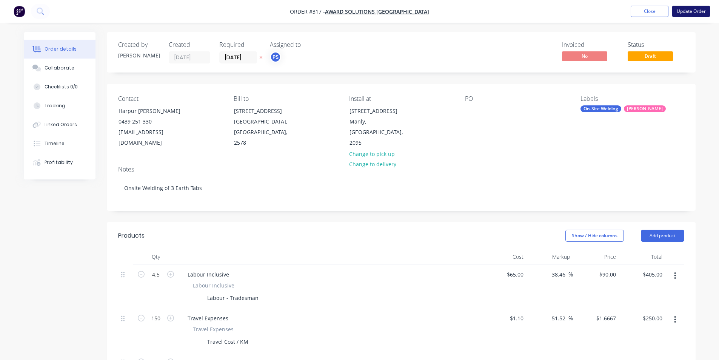
click at [684, 14] on button "Update Order" at bounding box center [691, 11] width 38 height 11
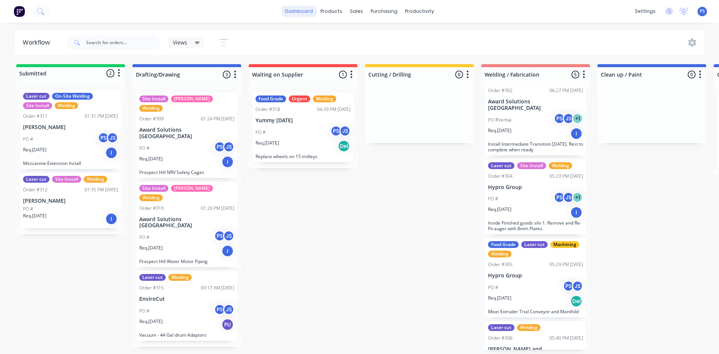
click at [306, 6] on link "dashboard" at bounding box center [298, 11] width 35 height 11
